Goal: Task Accomplishment & Management: Use online tool/utility

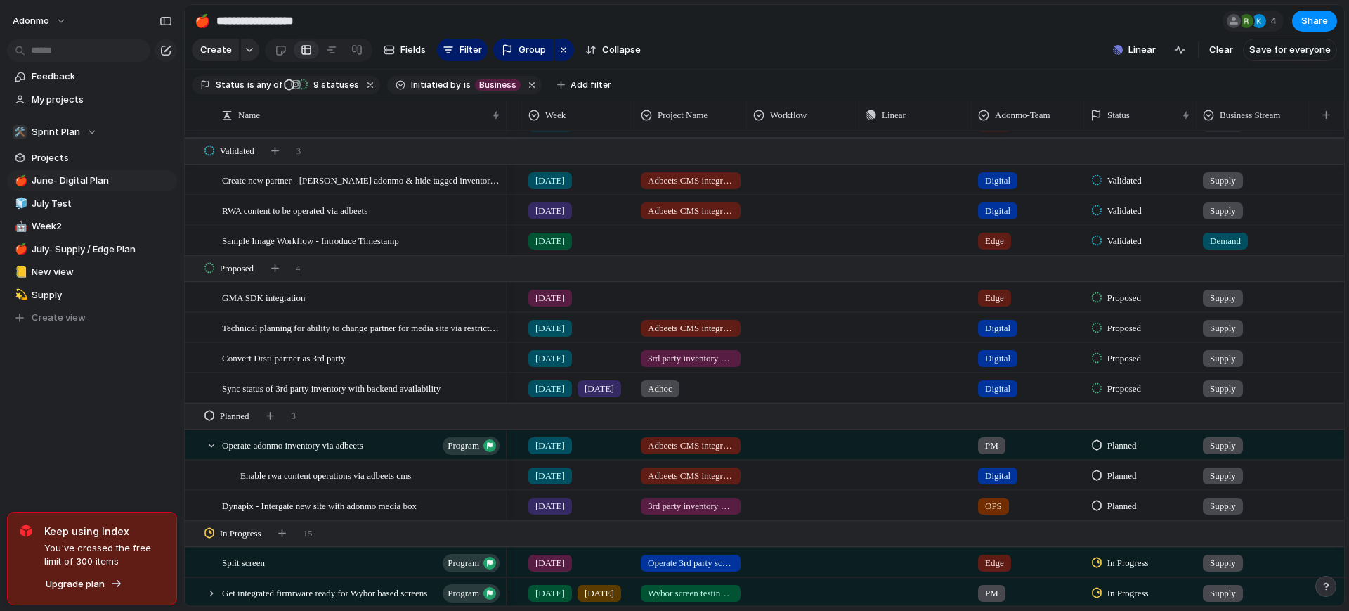
scroll to position [232, 0]
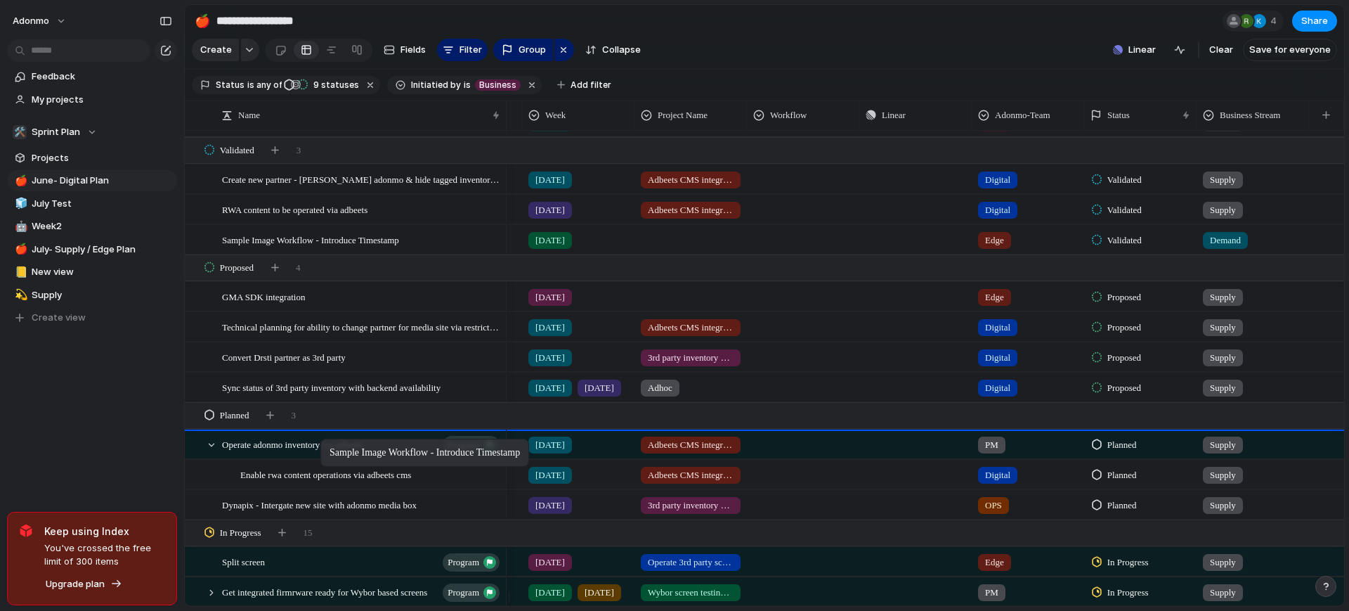
drag, startPoint x: 367, startPoint y: 251, endPoint x: 327, endPoint y: 441, distance: 194.5
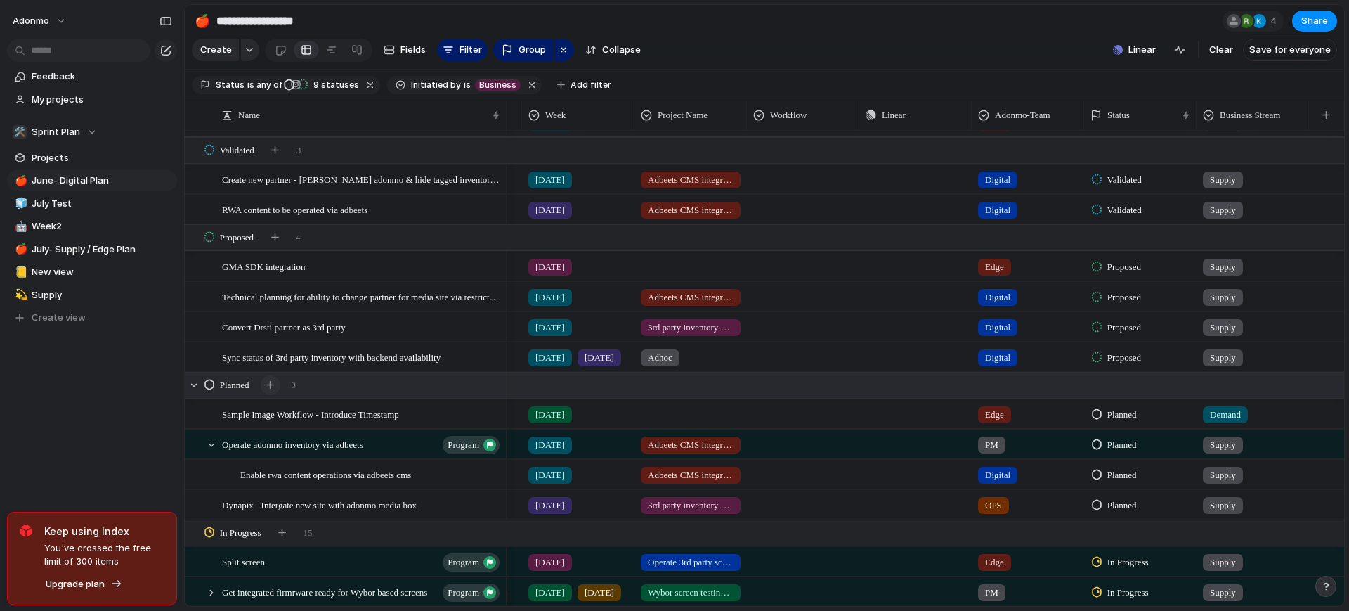
click at [270, 389] on div "button" at bounding box center [270, 385] width 8 height 8
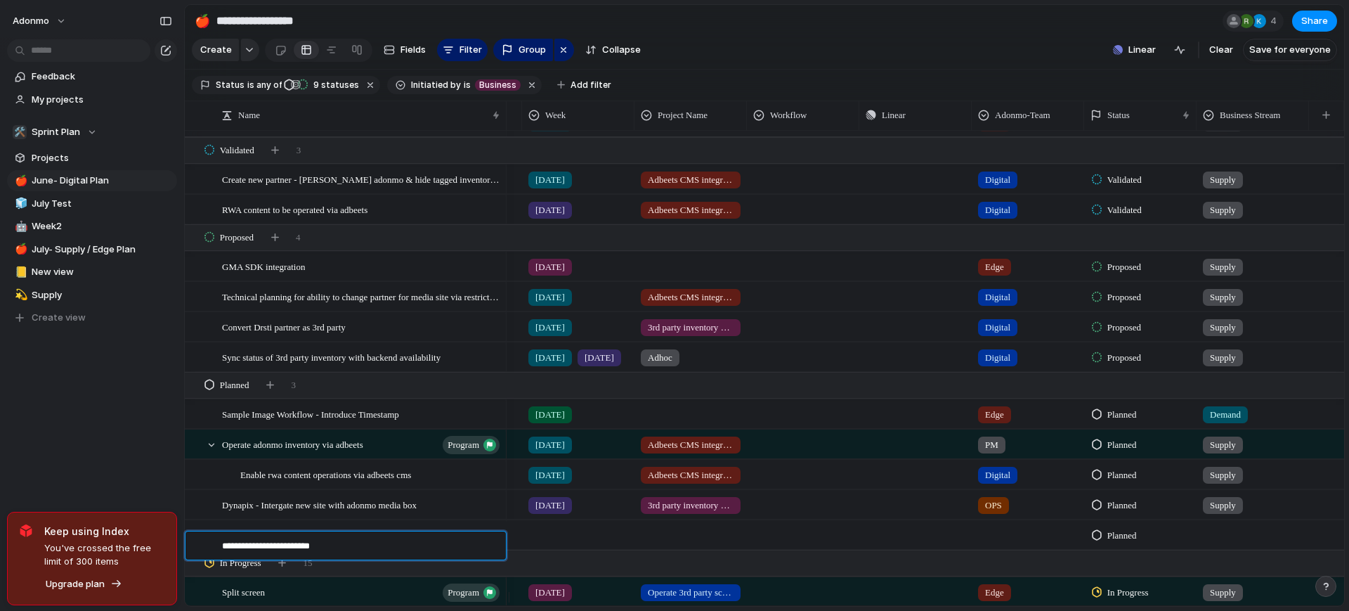
type textarea "**********"
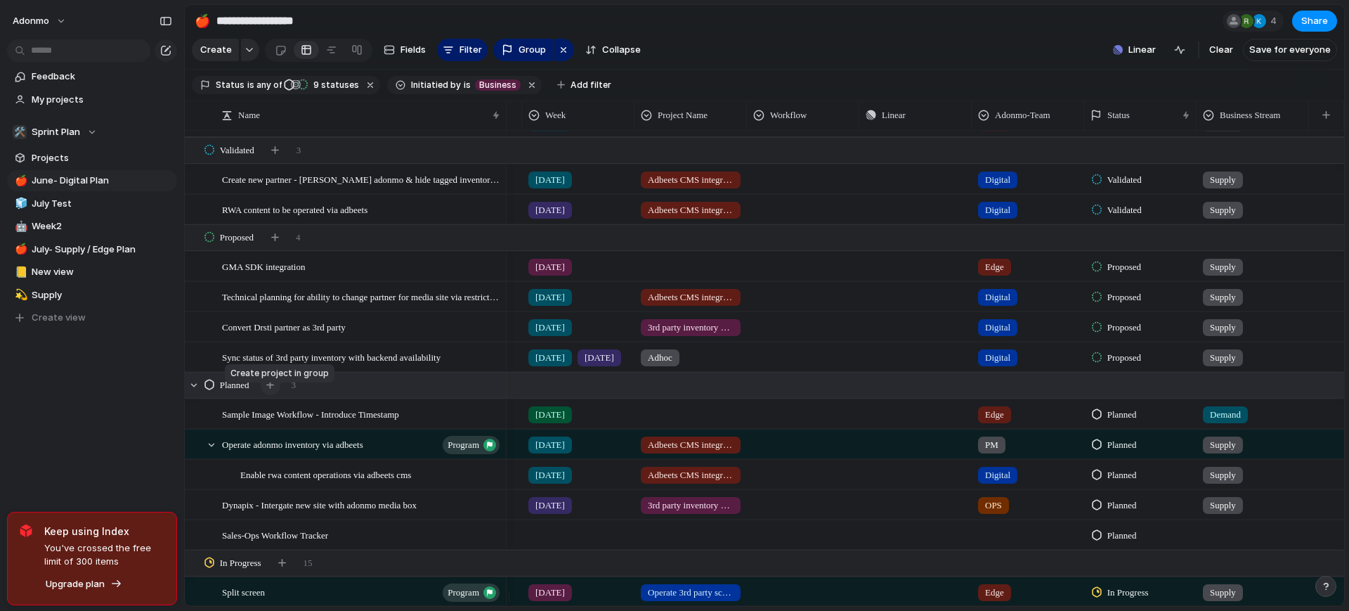
click at [274, 388] on button "button" at bounding box center [271, 385] width 20 height 20
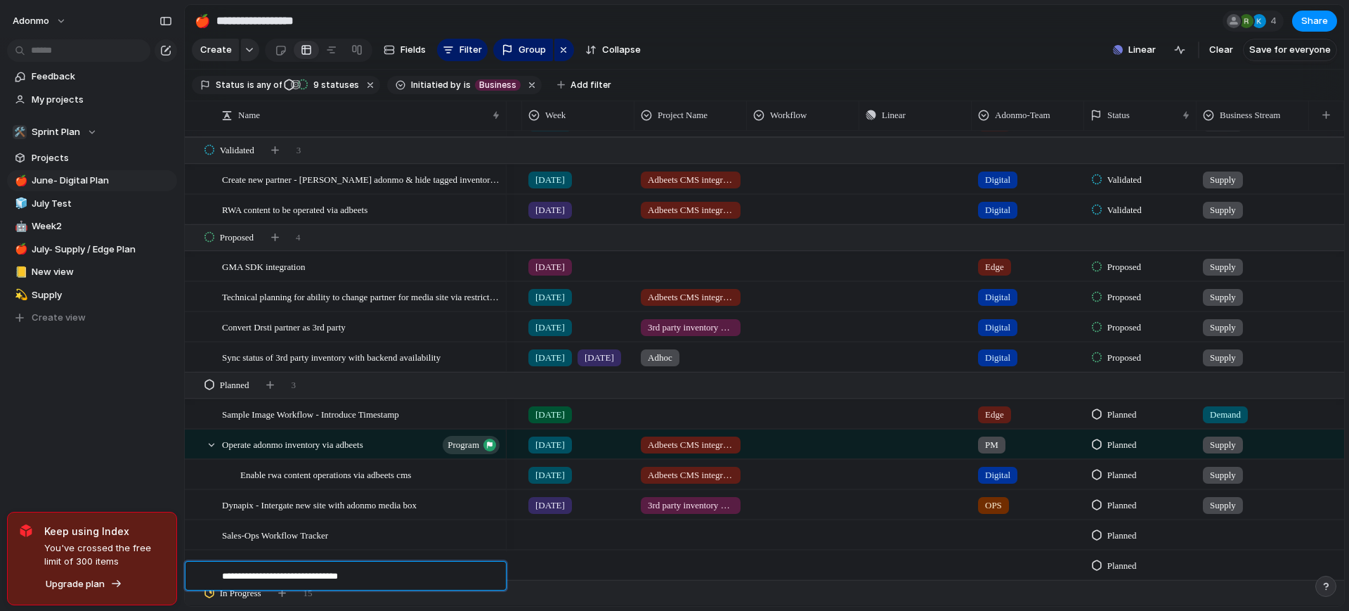
type textarea "**********"
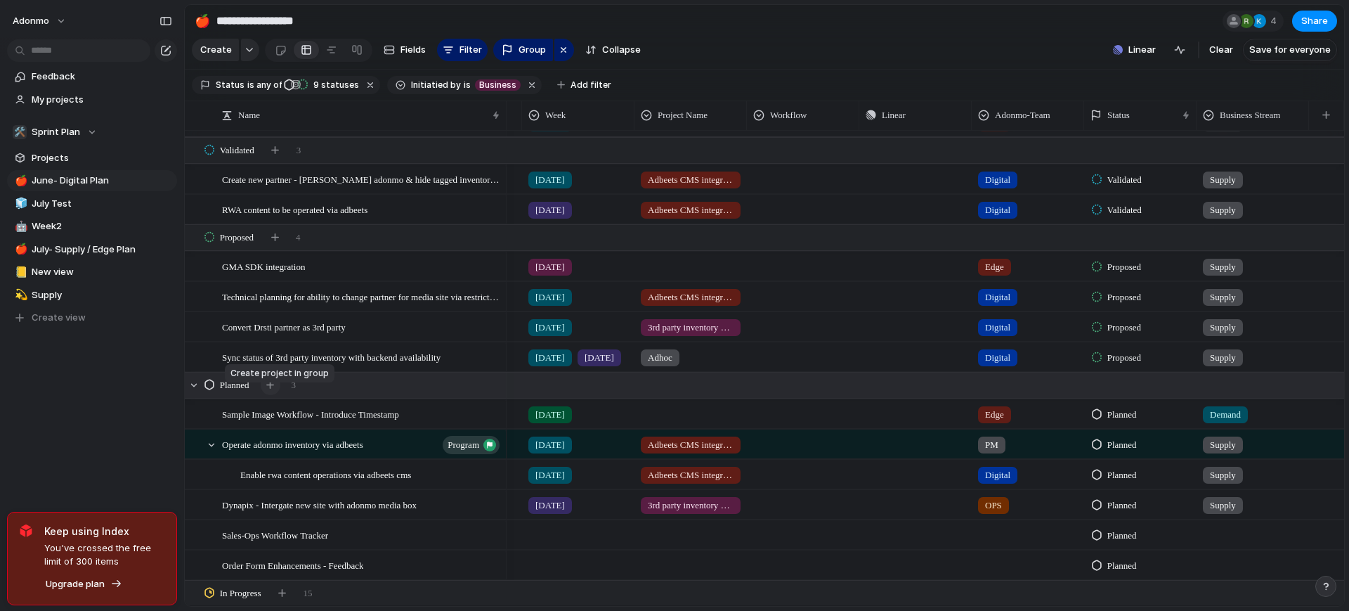
click at [280, 391] on button "button" at bounding box center [271, 385] width 20 height 20
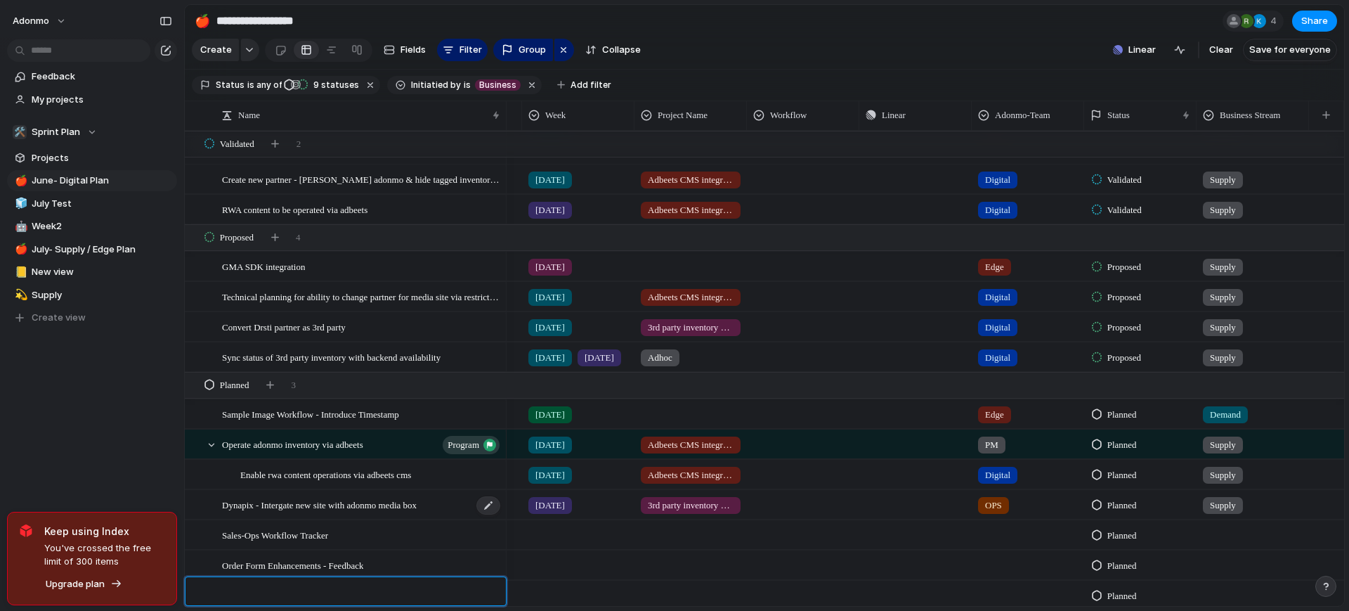
scroll to position [247, 0]
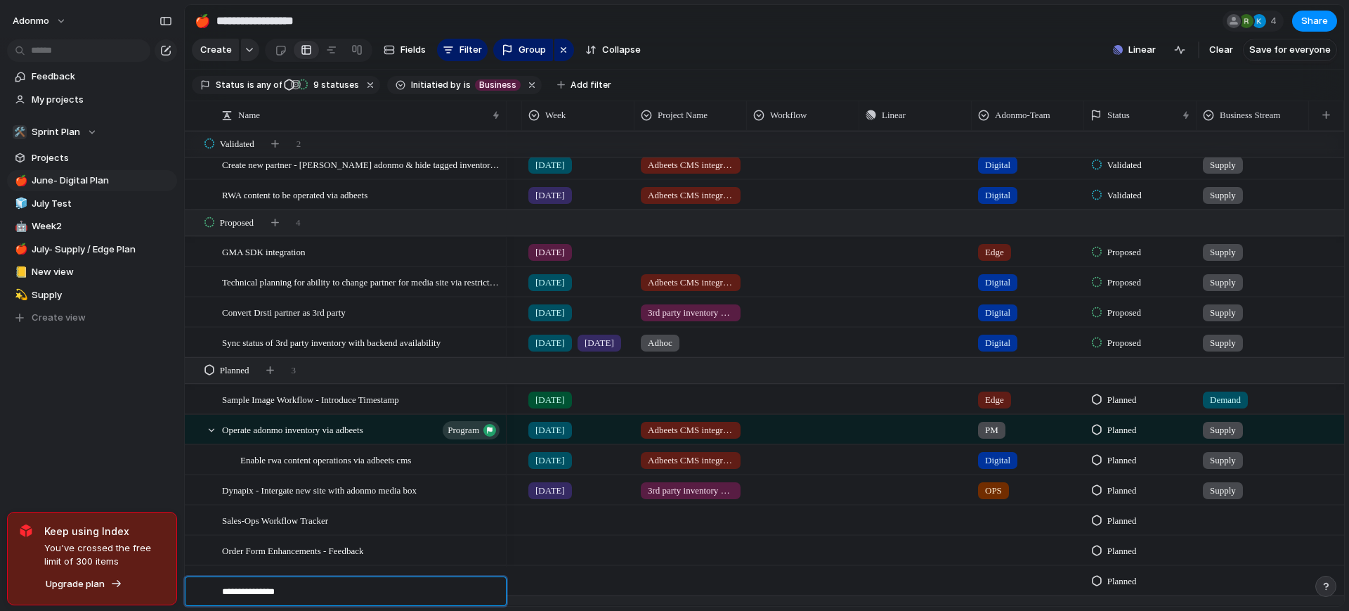
type textarea "**********"
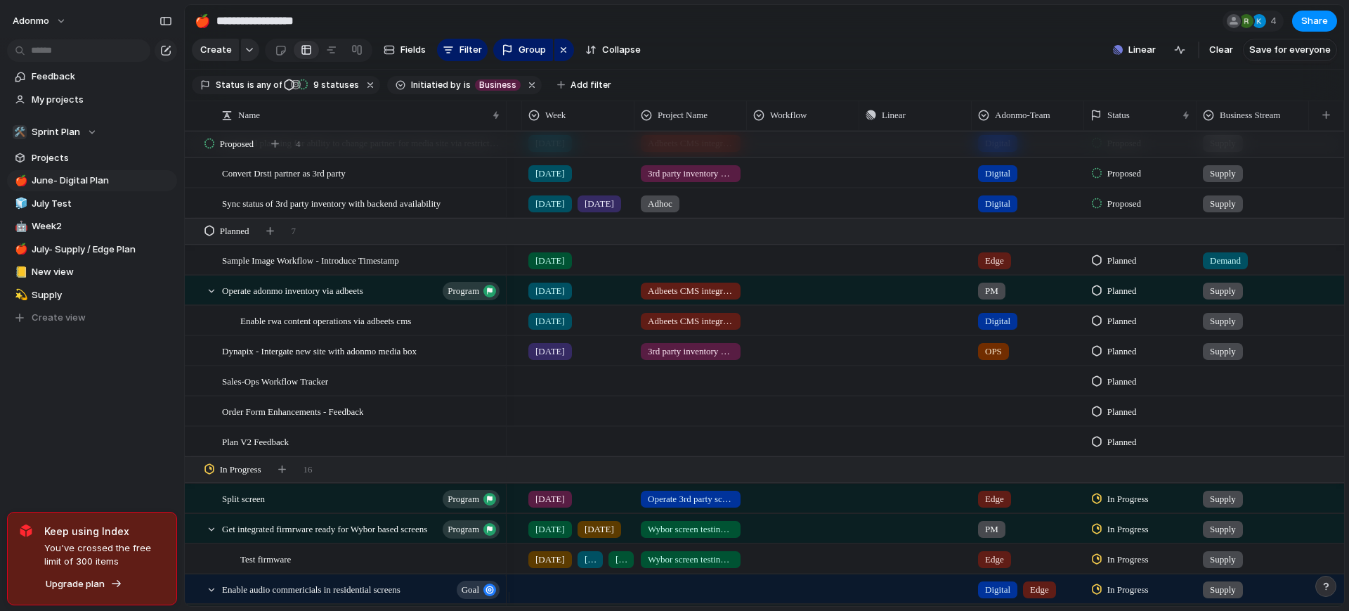
scroll to position [386, 0]
click at [1234, 387] on div at bounding box center [1253, 378] width 111 height 23
click at [1219, 473] on div at bounding box center [1212, 474] width 25 height 25
click at [1276, 410] on div at bounding box center [1253, 408] width 111 height 23
click at [1217, 498] on div at bounding box center [1212, 505] width 25 height 25
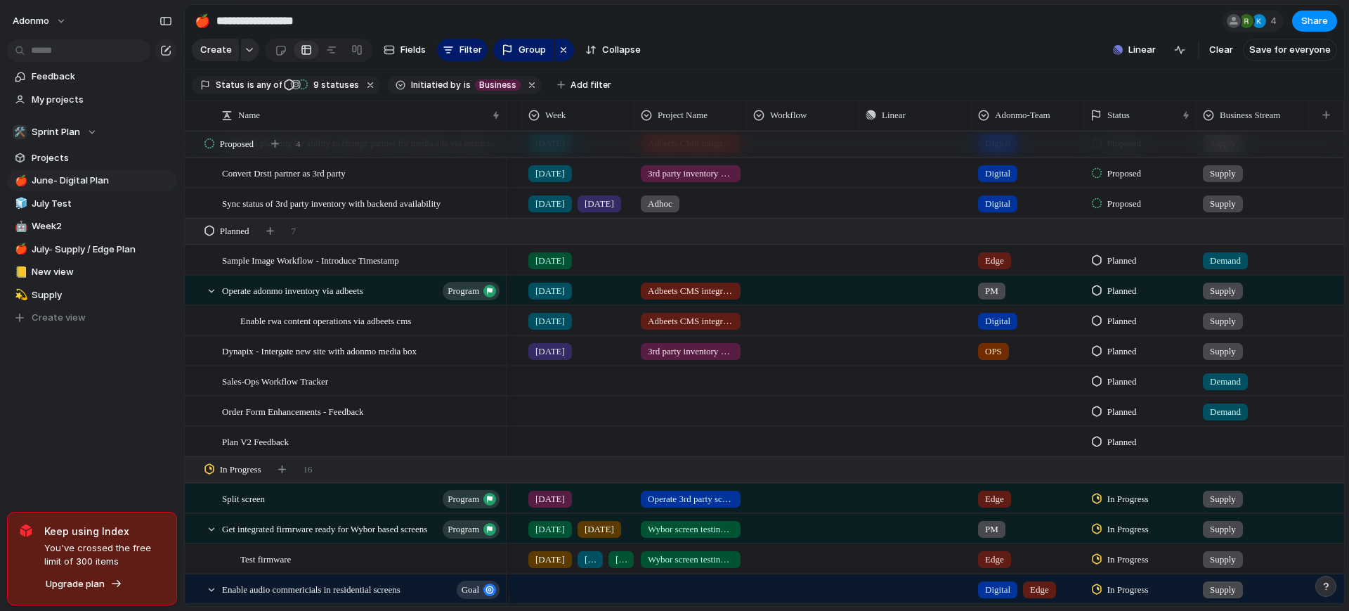
click at [1233, 442] on div at bounding box center [1253, 438] width 111 height 23
click at [1210, 529] on div at bounding box center [1212, 535] width 25 height 25
click at [274, 235] on div "button" at bounding box center [270, 231] width 8 height 8
click at [491, 446] on div at bounding box center [488, 442] width 24 height 18
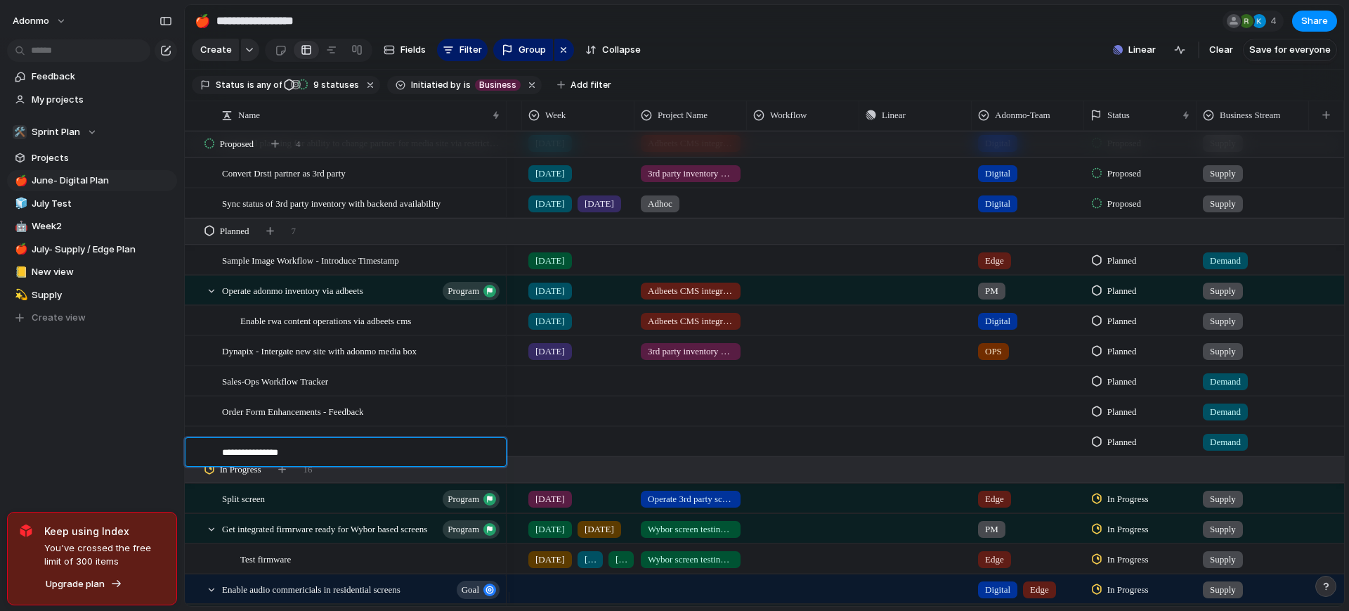
click at [257, 449] on textarea "**********" at bounding box center [359, 454] width 274 height 16
type textarea "**********"
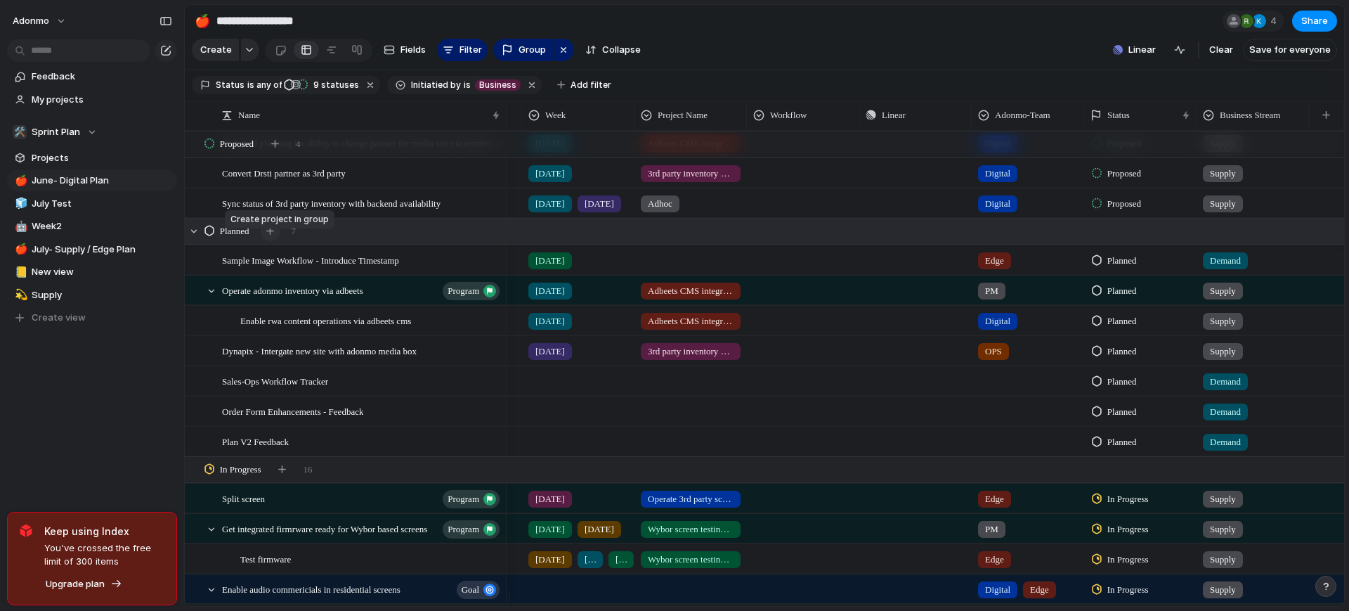
click at [278, 241] on button "button" at bounding box center [271, 231] width 20 height 20
click at [278, 236] on button "button" at bounding box center [271, 231] width 20 height 20
click at [273, 235] on div "button" at bounding box center [270, 231] width 8 height 8
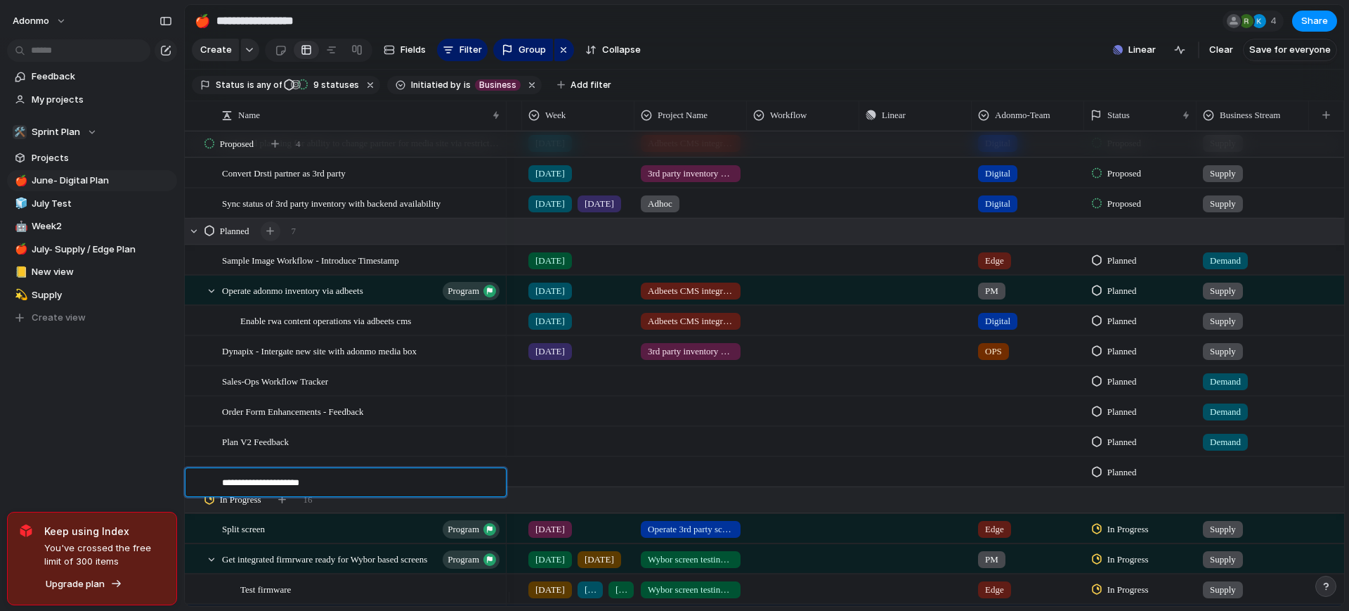
type textarea "**********"
click at [1216, 475] on div at bounding box center [1253, 468] width 111 height 23
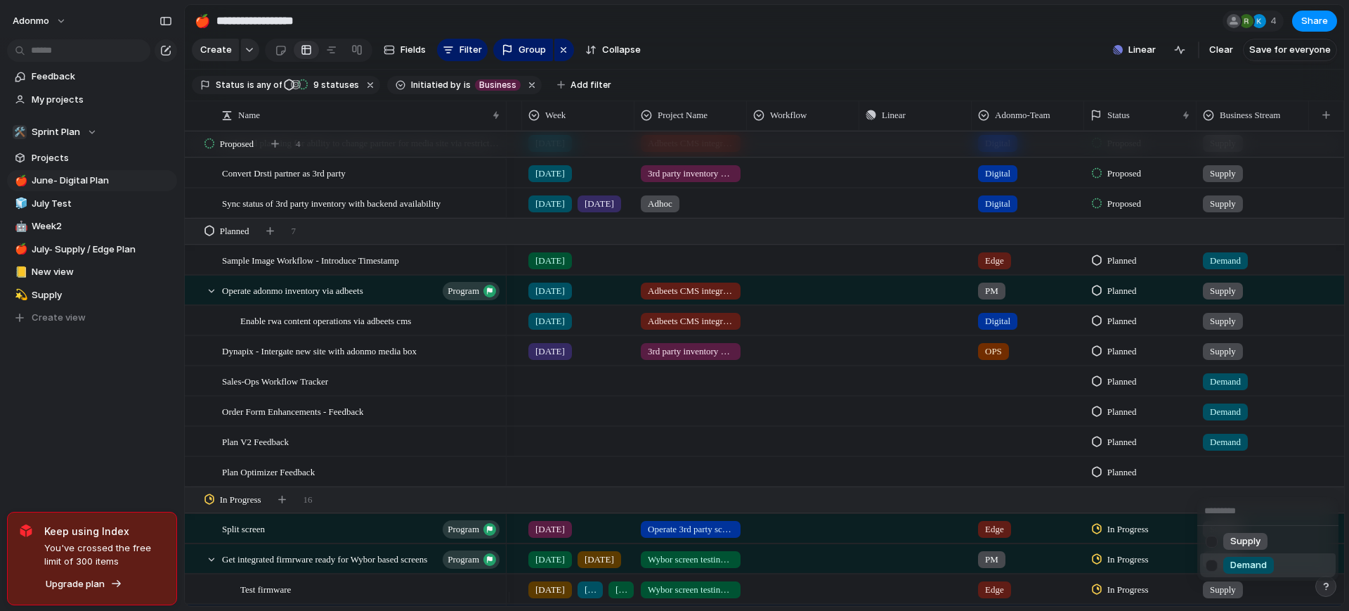
click at [1221, 560] on div at bounding box center [1212, 565] width 25 height 25
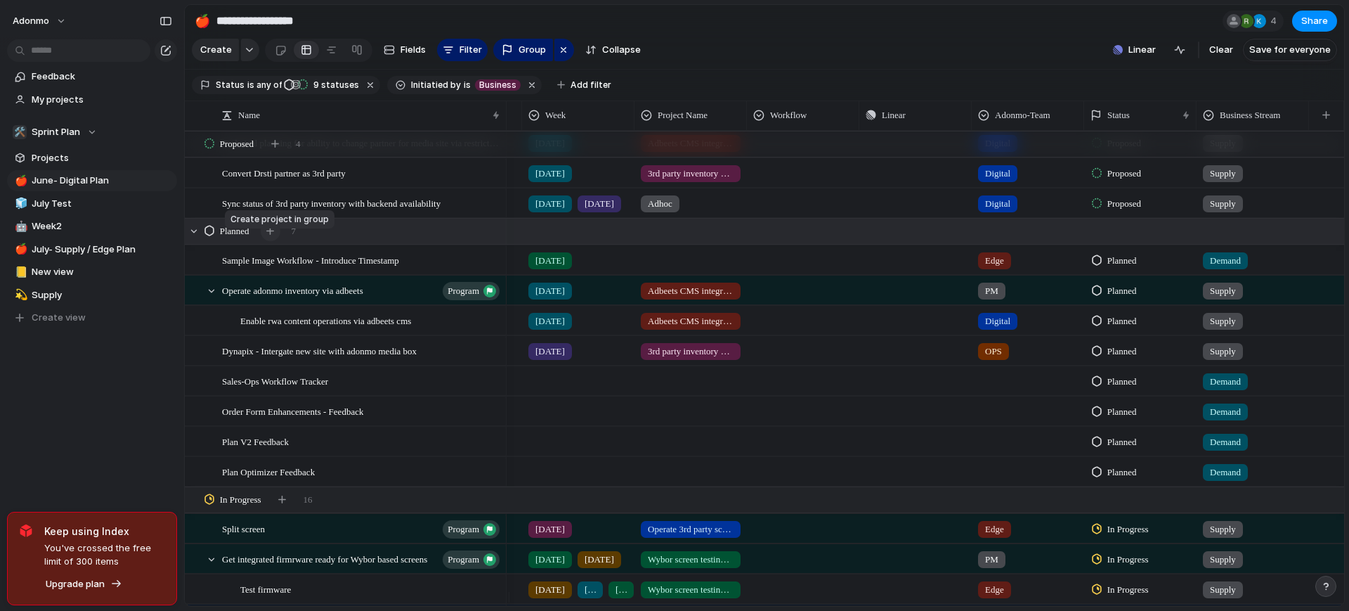
click at [274, 235] on div "button" at bounding box center [270, 231] width 8 height 8
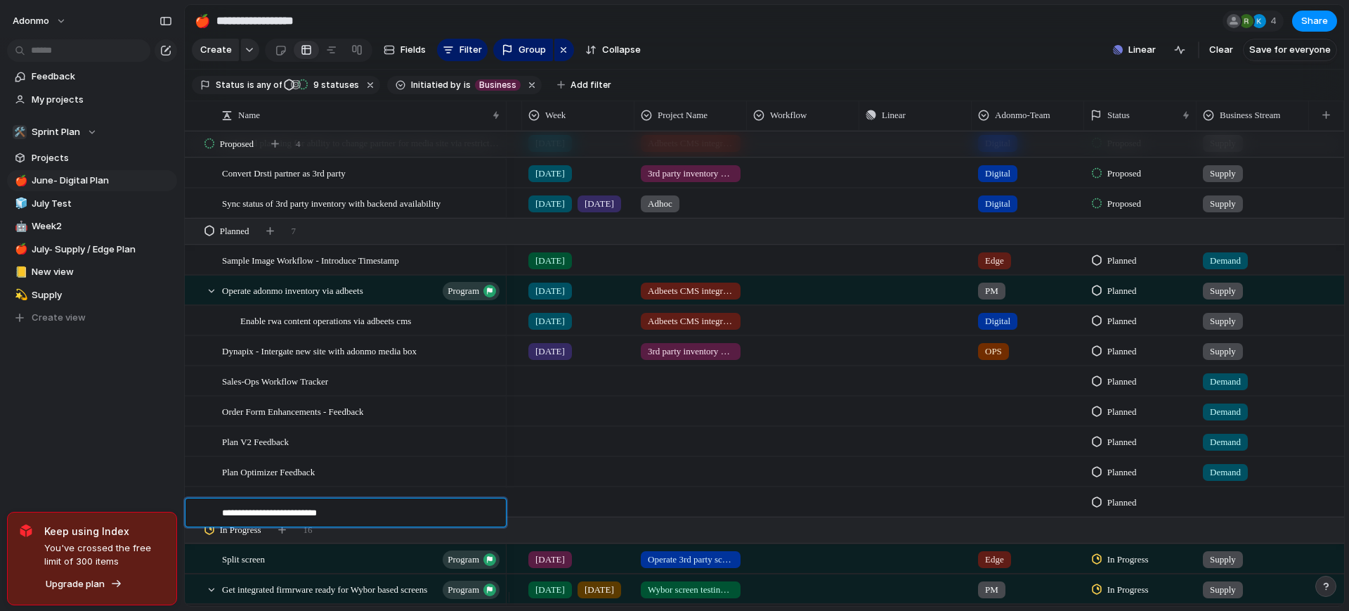
click at [230, 513] on textarea "**********" at bounding box center [359, 514] width 274 height 16
type textarea "**********"
click at [1231, 511] on div at bounding box center [1253, 499] width 111 height 23
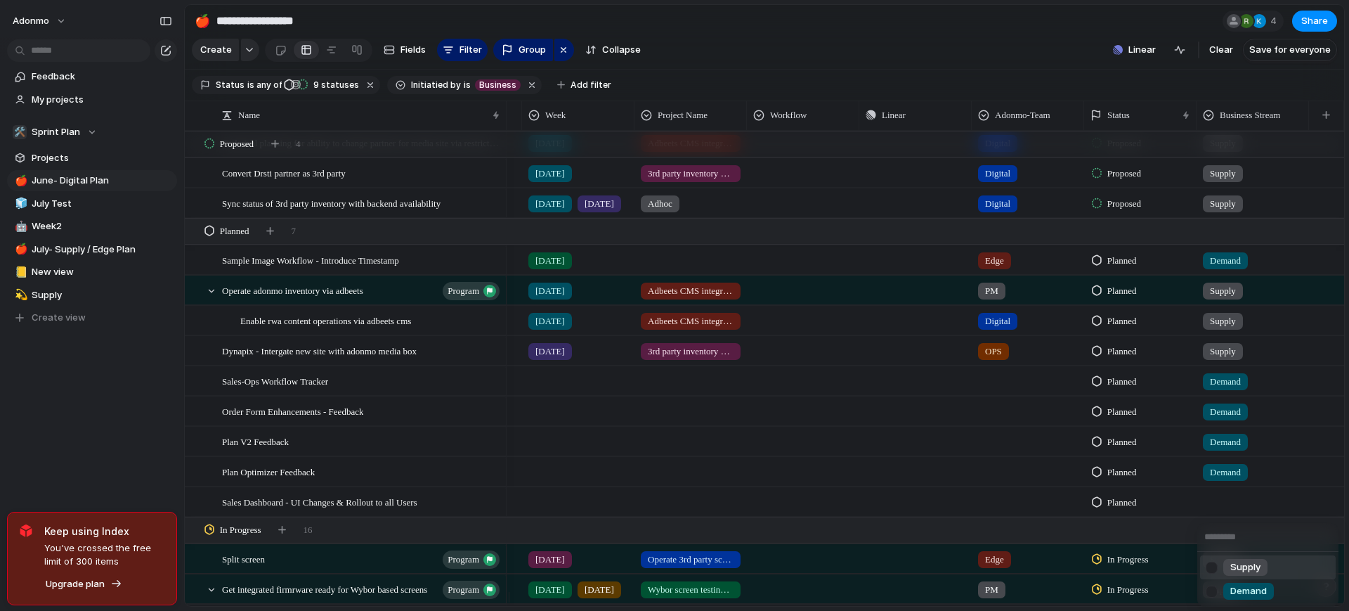
click at [1231, 512] on div "Supply Demand" at bounding box center [674, 305] width 1349 height 611
click at [1233, 511] on div at bounding box center [1253, 499] width 111 height 23
click at [1208, 592] on div at bounding box center [1212, 591] width 25 height 25
click at [280, 241] on button "button" at bounding box center [271, 231] width 20 height 20
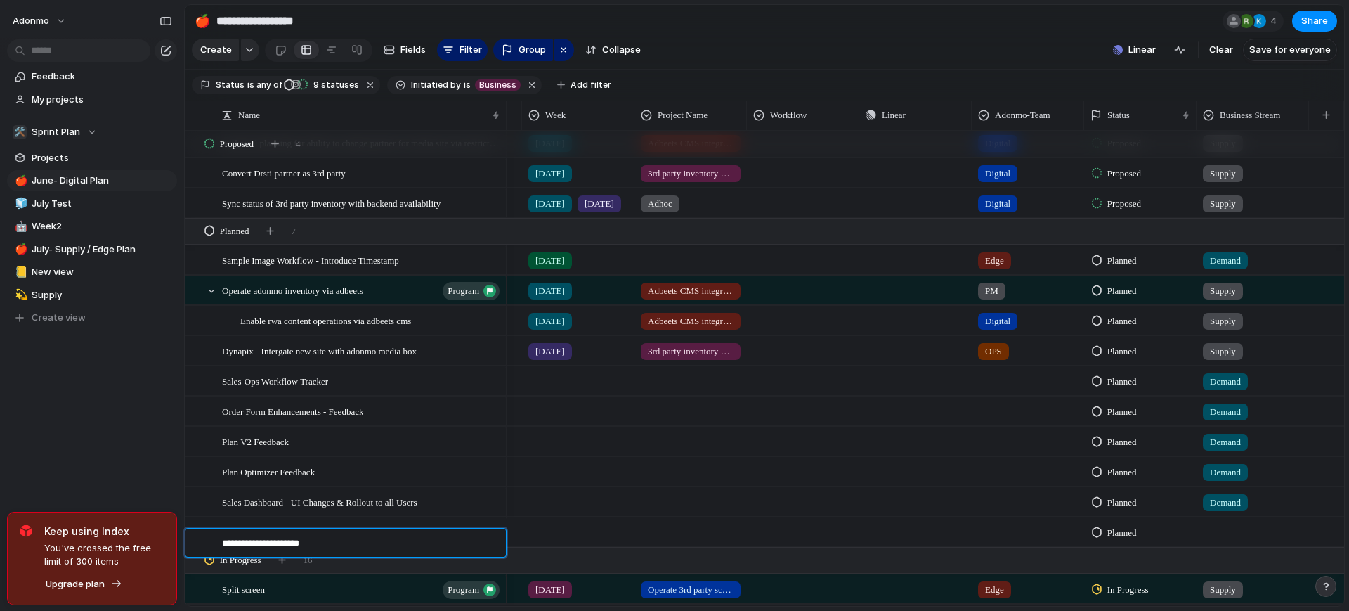
type textarea "**********"
click at [1237, 541] on div at bounding box center [1253, 529] width 111 height 23
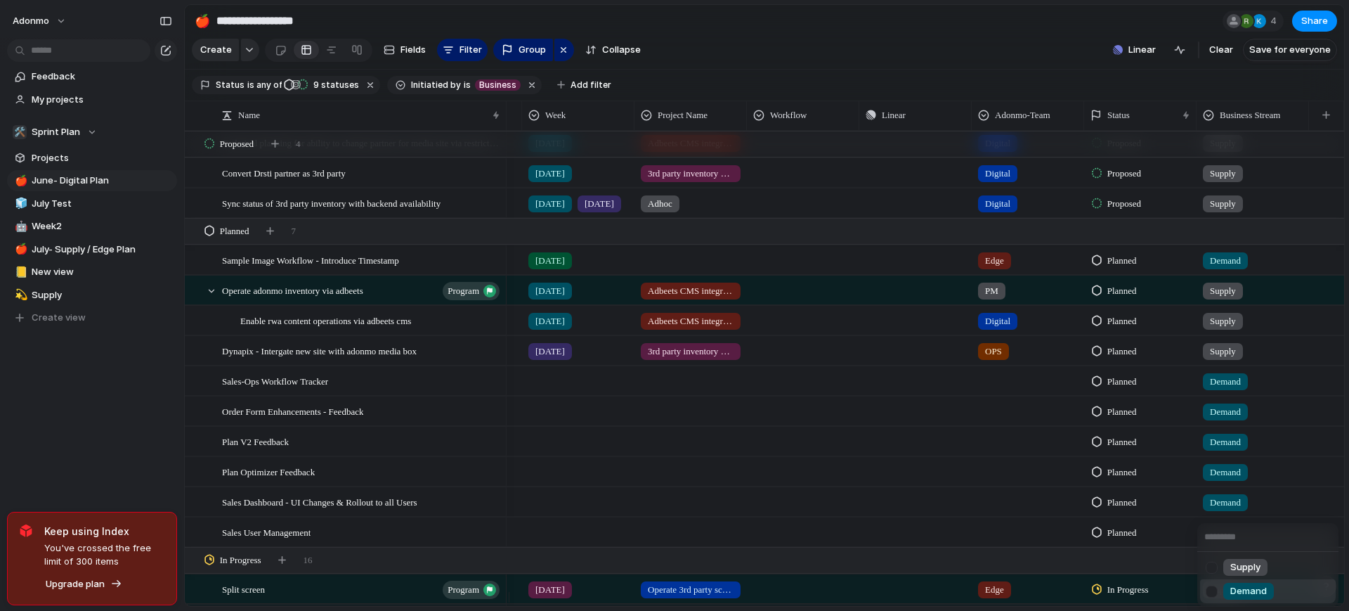
click at [1211, 585] on div at bounding box center [1212, 591] width 25 height 25
click at [557, 390] on div at bounding box center [578, 378] width 111 height 23
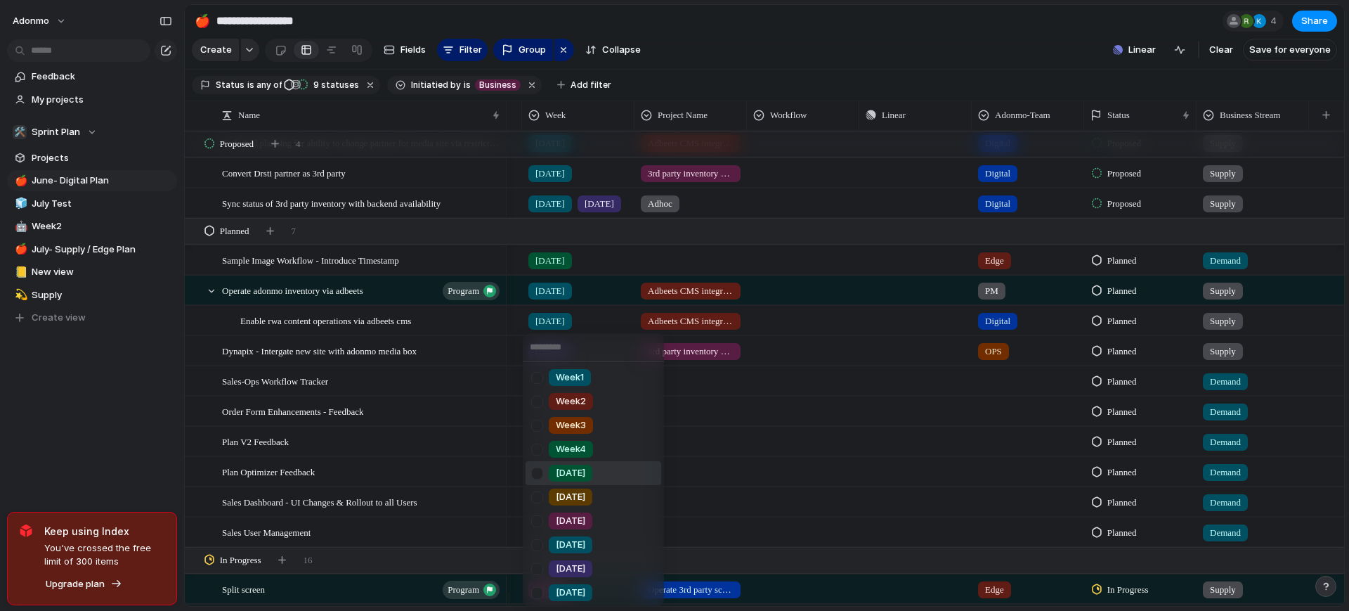
scroll to position [49, 0]
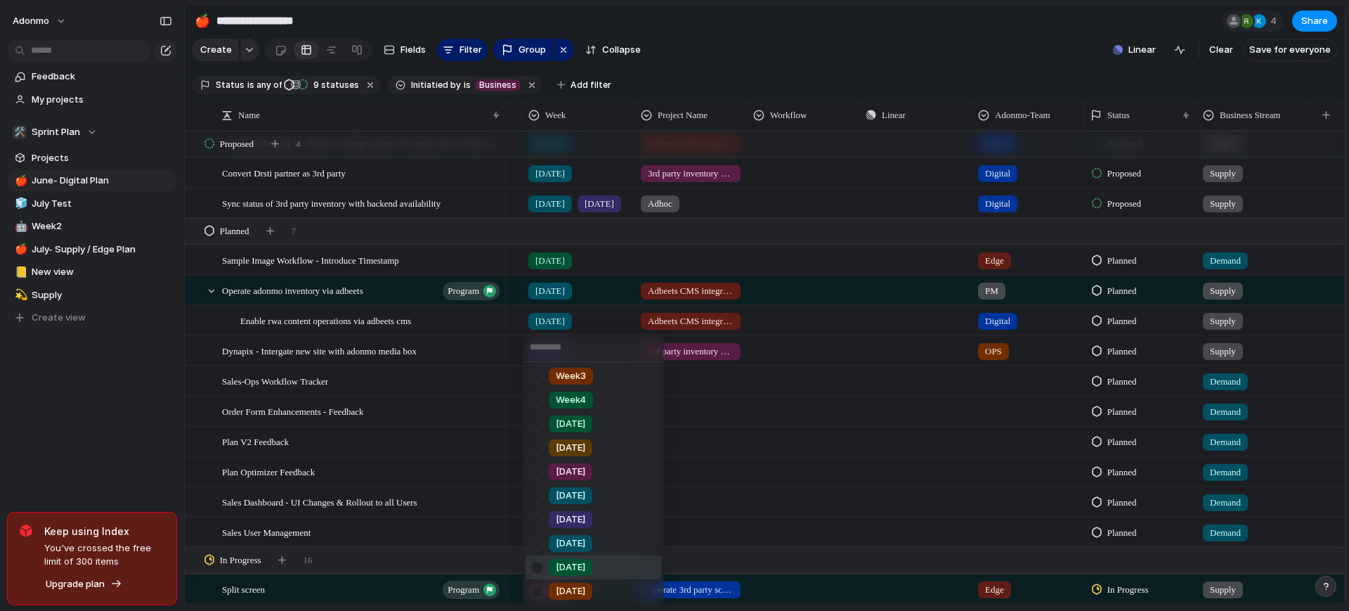
click at [541, 562] on div at bounding box center [537, 567] width 25 height 25
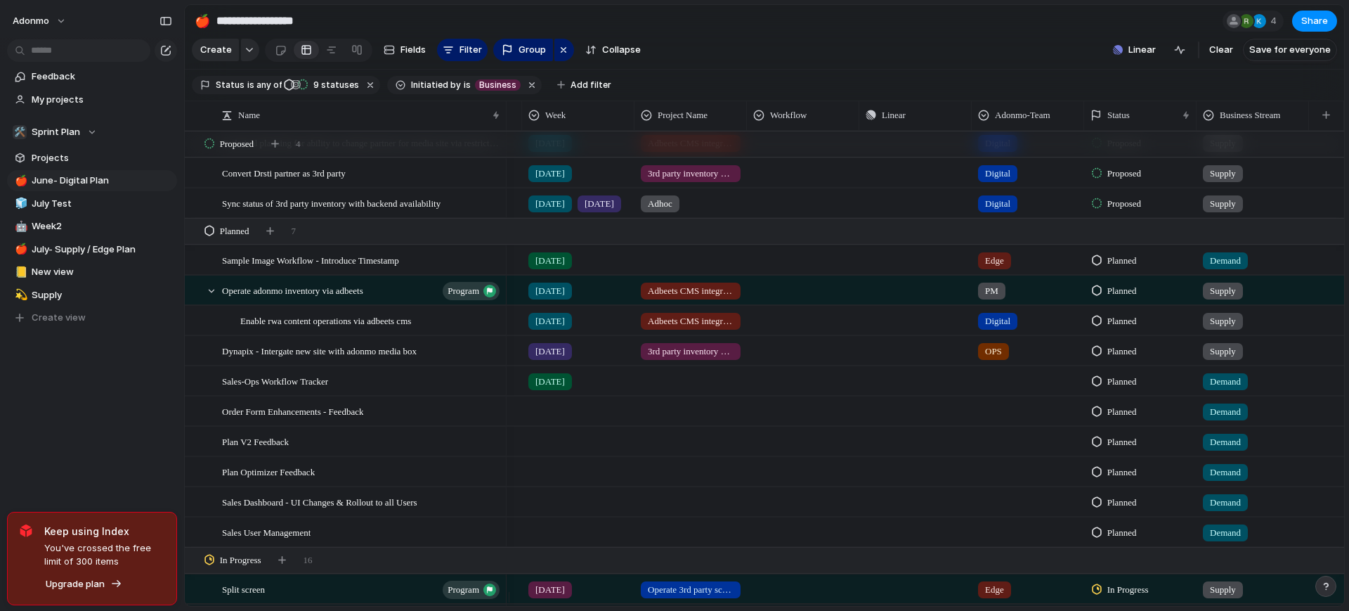
click at [545, 420] on div at bounding box center [578, 408] width 111 height 23
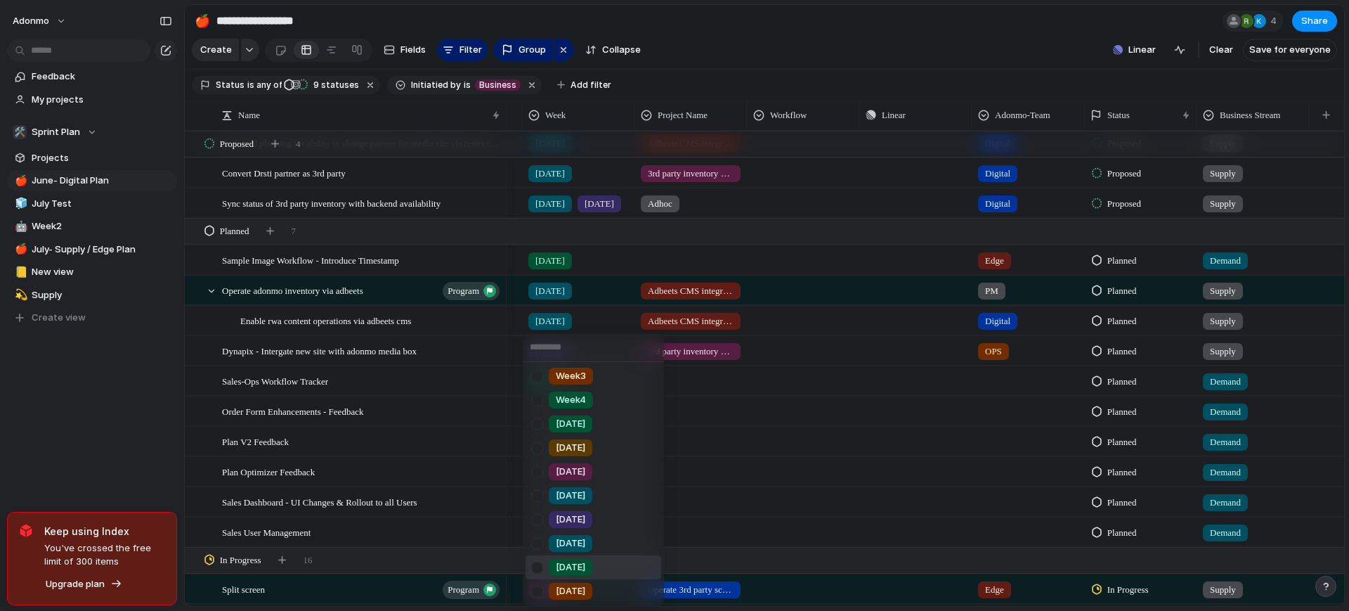
click at [546, 572] on div at bounding box center [537, 567] width 25 height 25
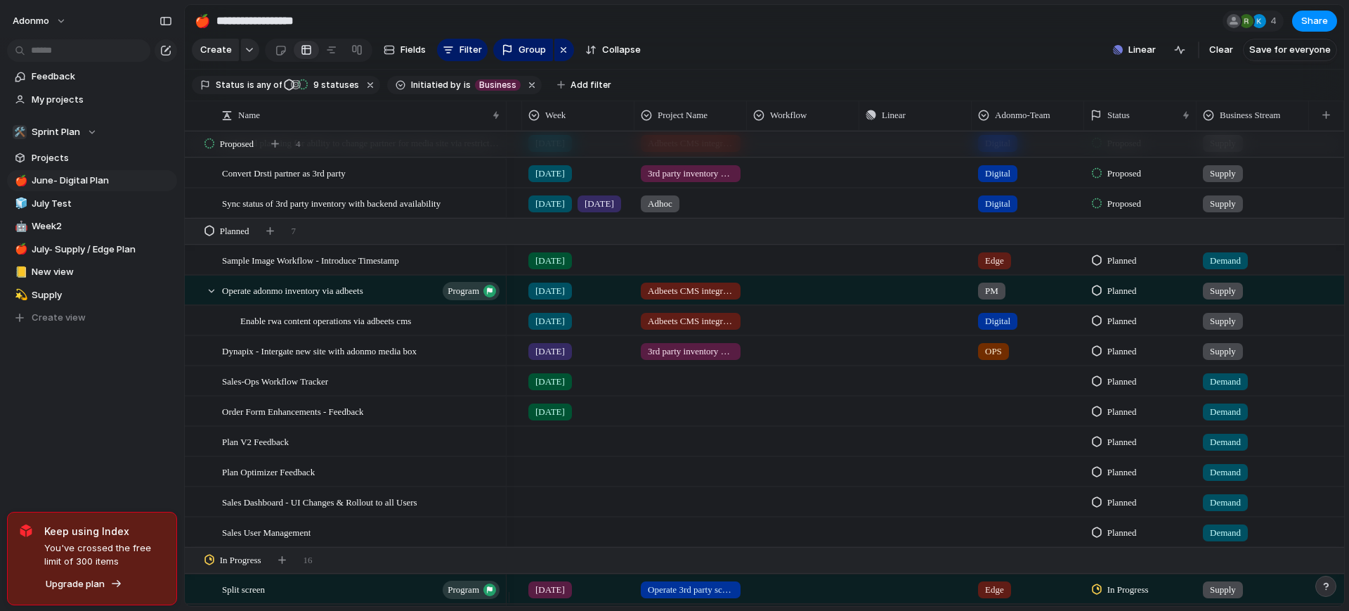
click at [549, 450] on div at bounding box center [578, 438] width 111 height 23
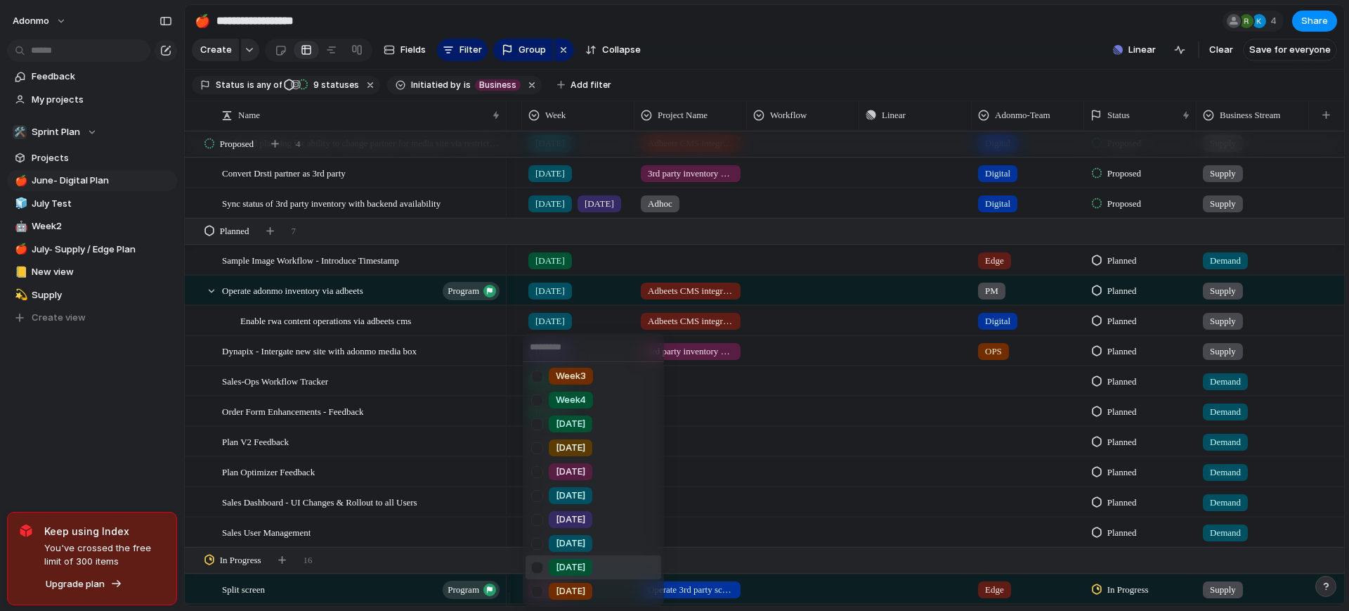
click at [541, 571] on div at bounding box center [537, 567] width 25 height 25
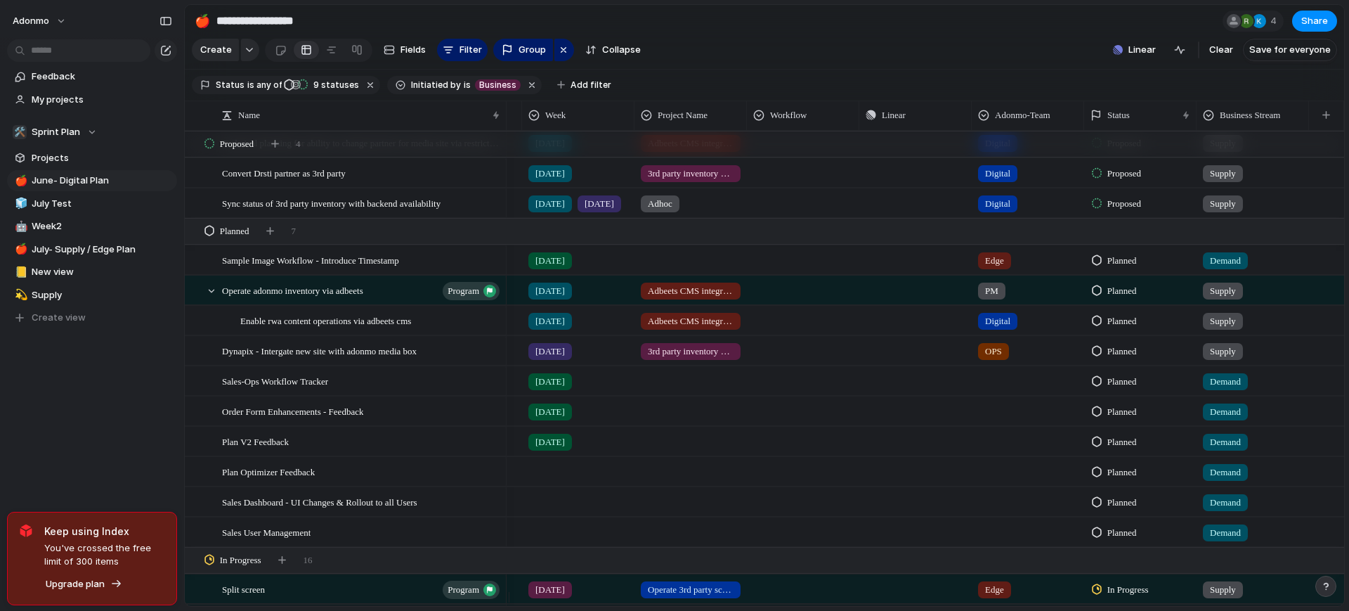
click at [547, 477] on div at bounding box center [578, 468] width 111 height 23
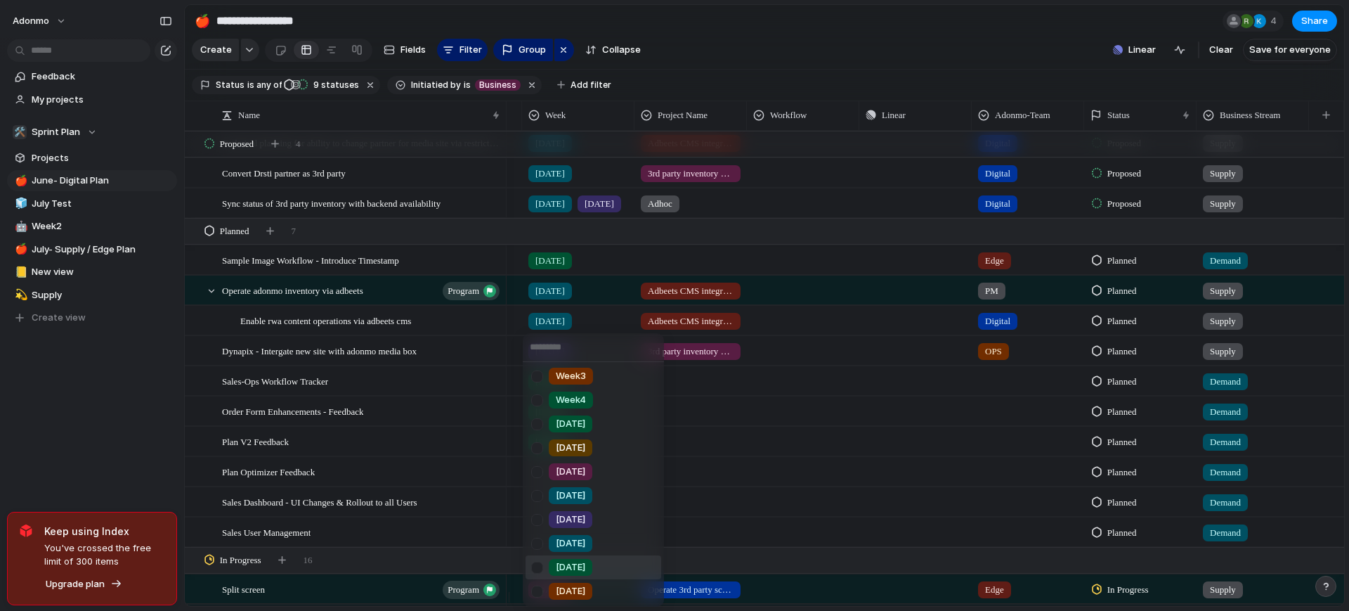
click at [564, 562] on span "[DATE]" at bounding box center [571, 567] width 30 height 14
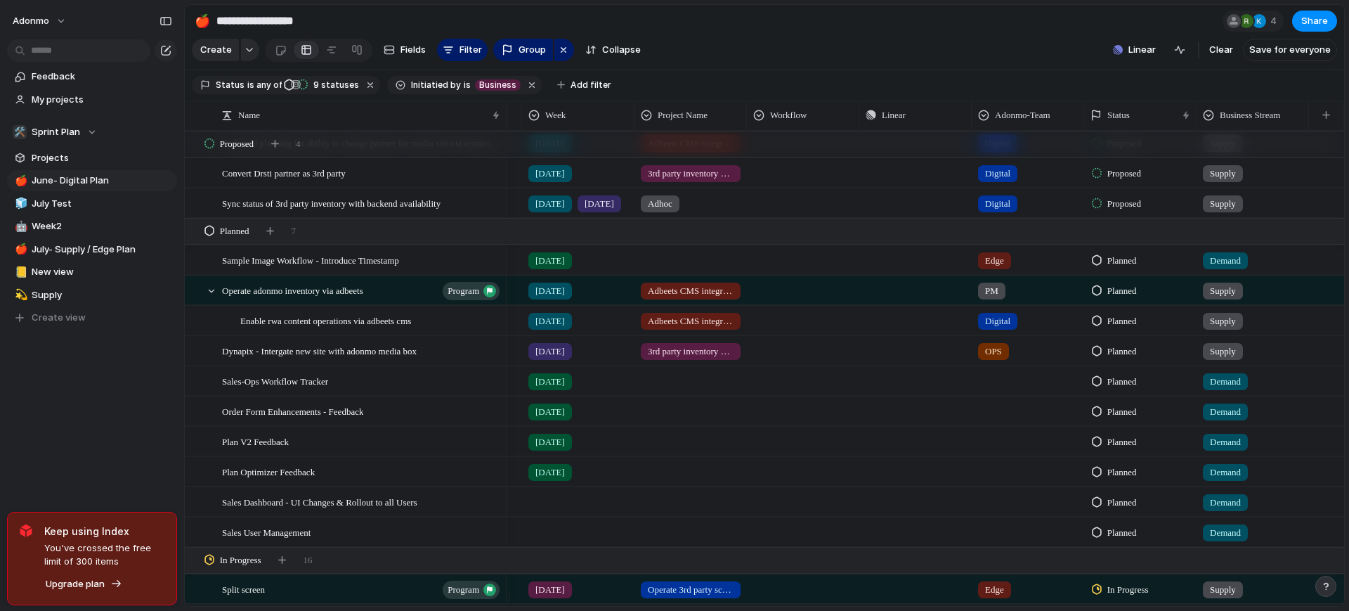
click at [543, 510] on div at bounding box center [578, 499] width 111 height 23
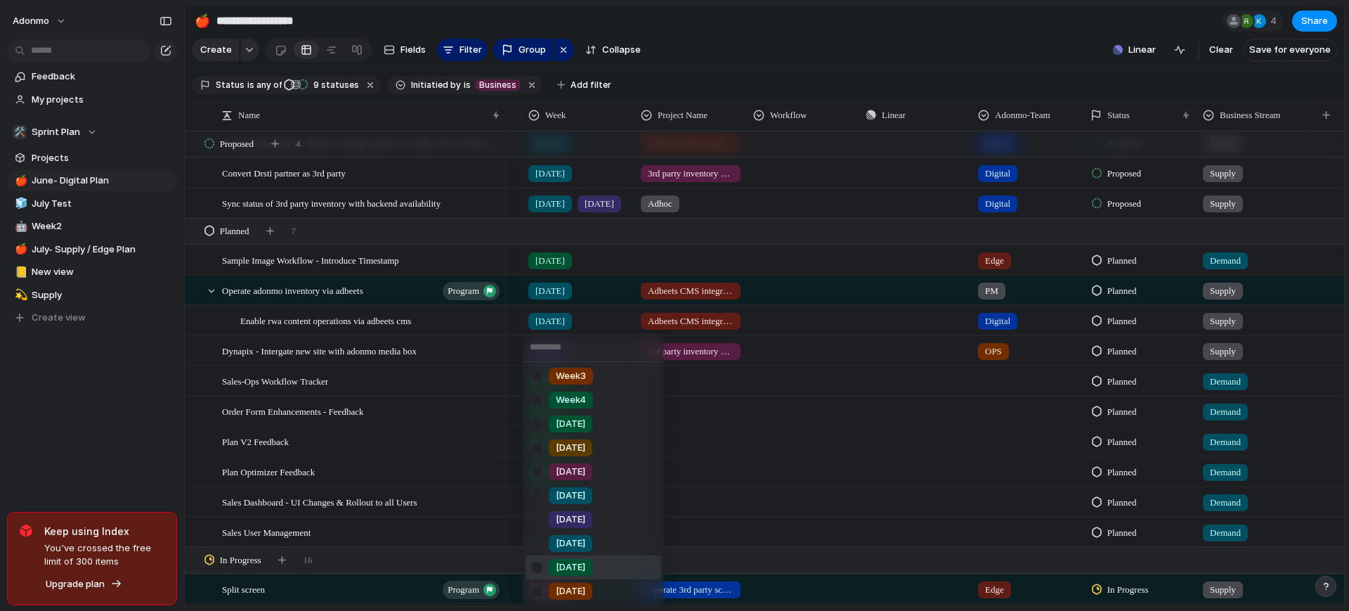
click at [550, 560] on div "[DATE]" at bounding box center [571, 567] width 44 height 17
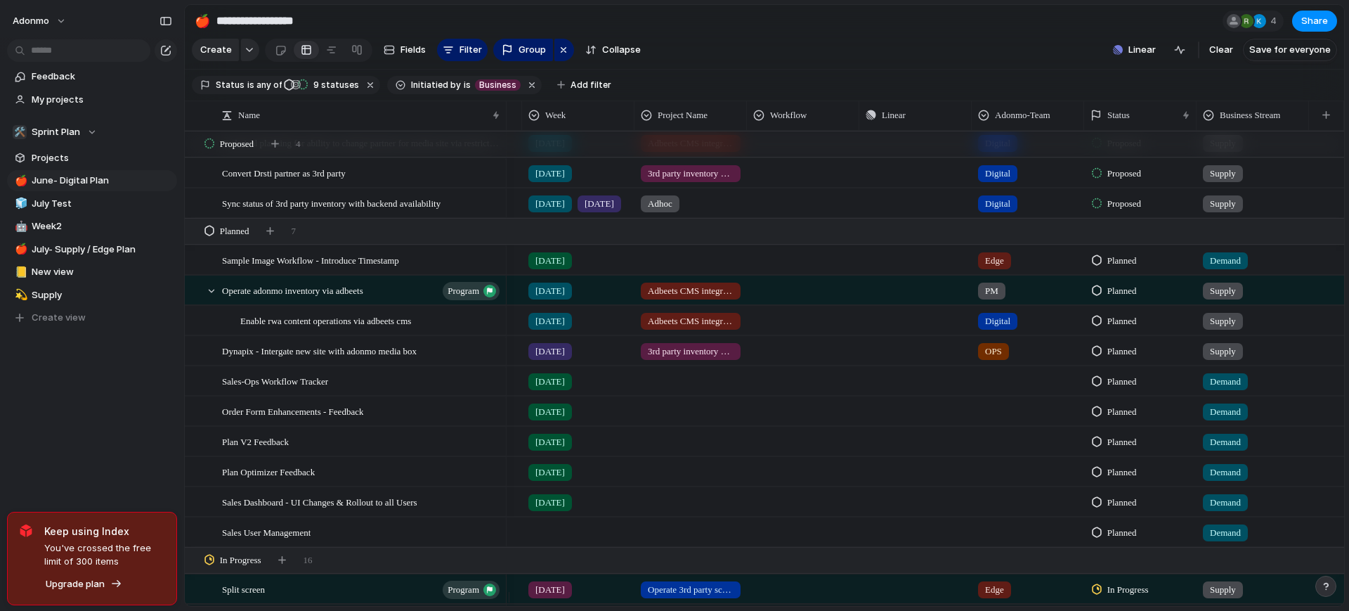
click at [552, 541] on div at bounding box center [578, 529] width 111 height 23
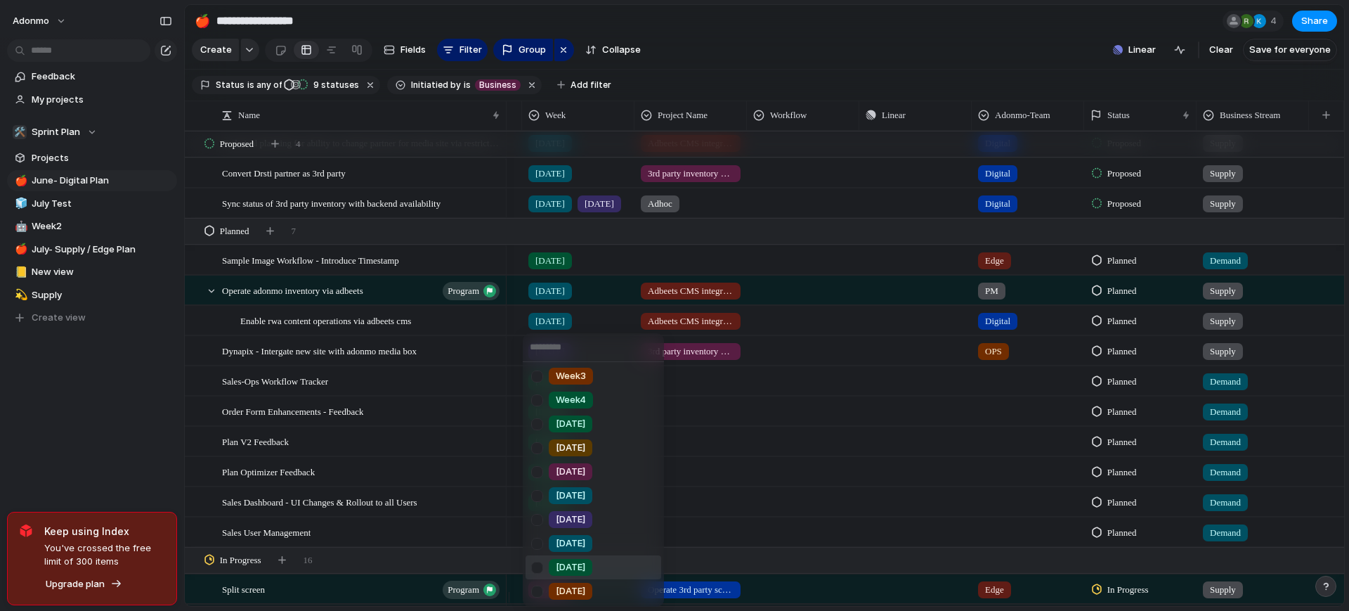
click at [567, 570] on span "[DATE]" at bounding box center [571, 567] width 30 height 14
